Goal: Transaction & Acquisition: Purchase product/service

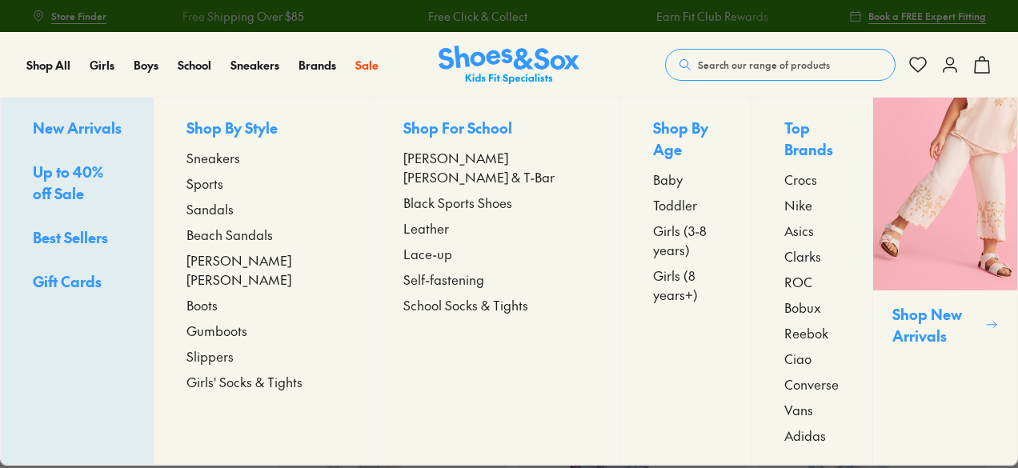
click at [234, 199] on span "Sandals" at bounding box center [209, 208] width 47 height 19
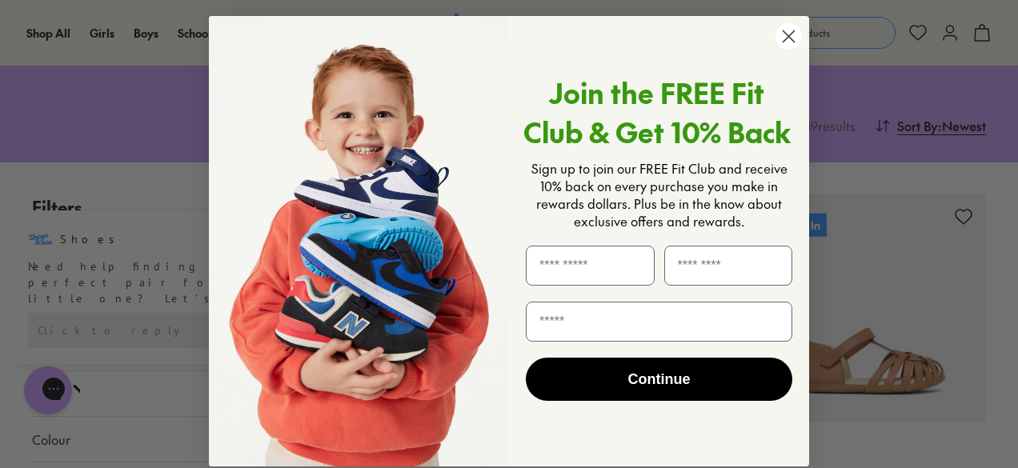
click at [790, 34] on circle "Close dialog" at bounding box center [788, 36] width 26 height 26
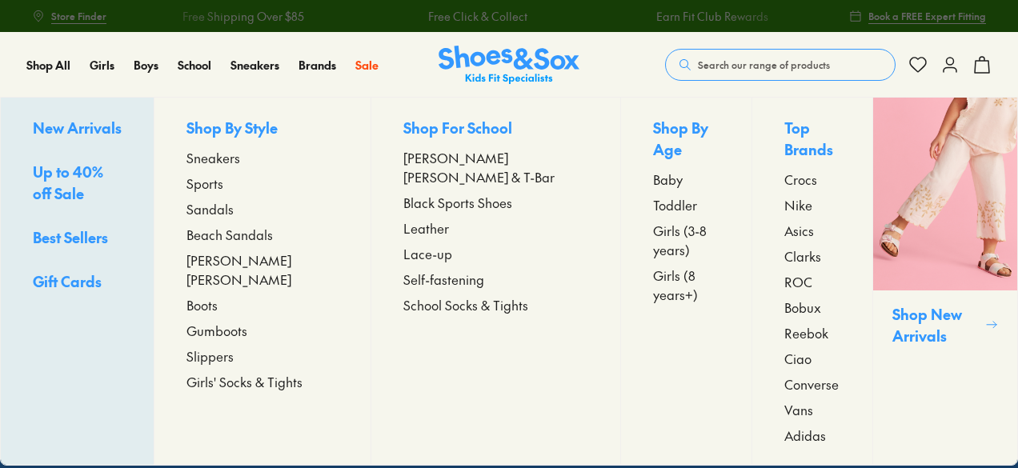
click at [229, 203] on span "Sandals" at bounding box center [209, 208] width 47 height 19
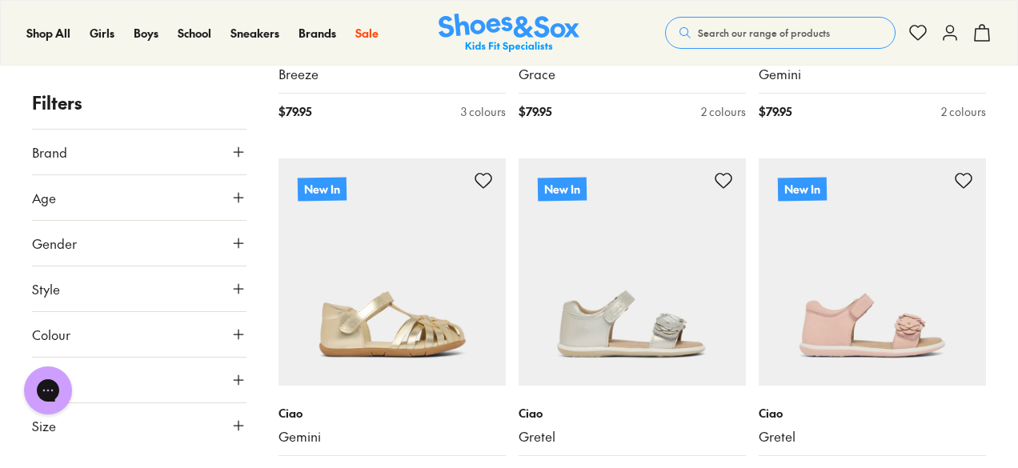
click at [244, 198] on icon at bounding box center [238, 198] width 16 height 16
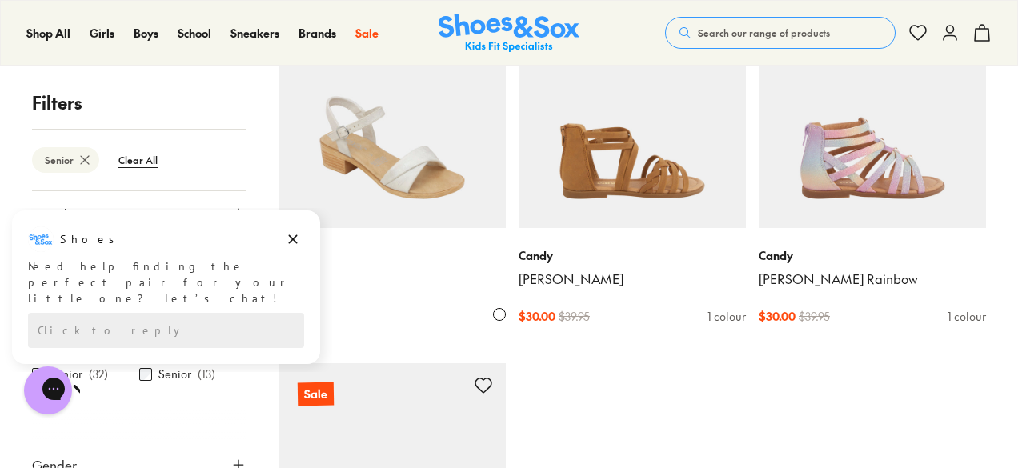
scroll to position [1600, 0]
